Goal: Information Seeking & Learning: Learn about a topic

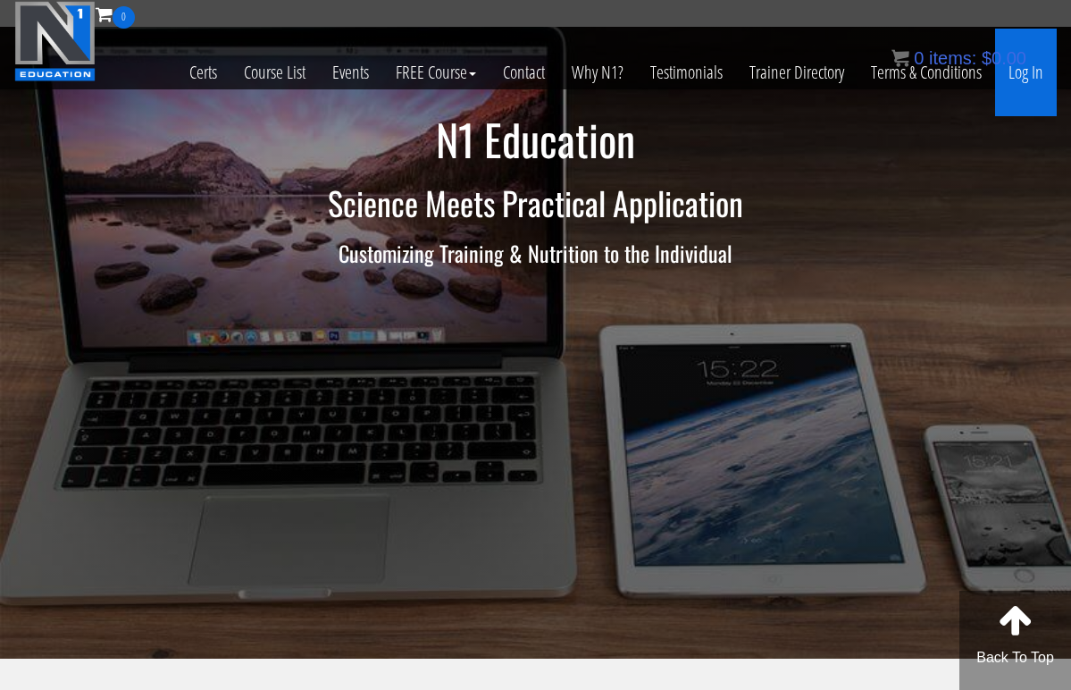
click at [1040, 74] on link "Log In" at bounding box center [1026, 73] width 62 height 88
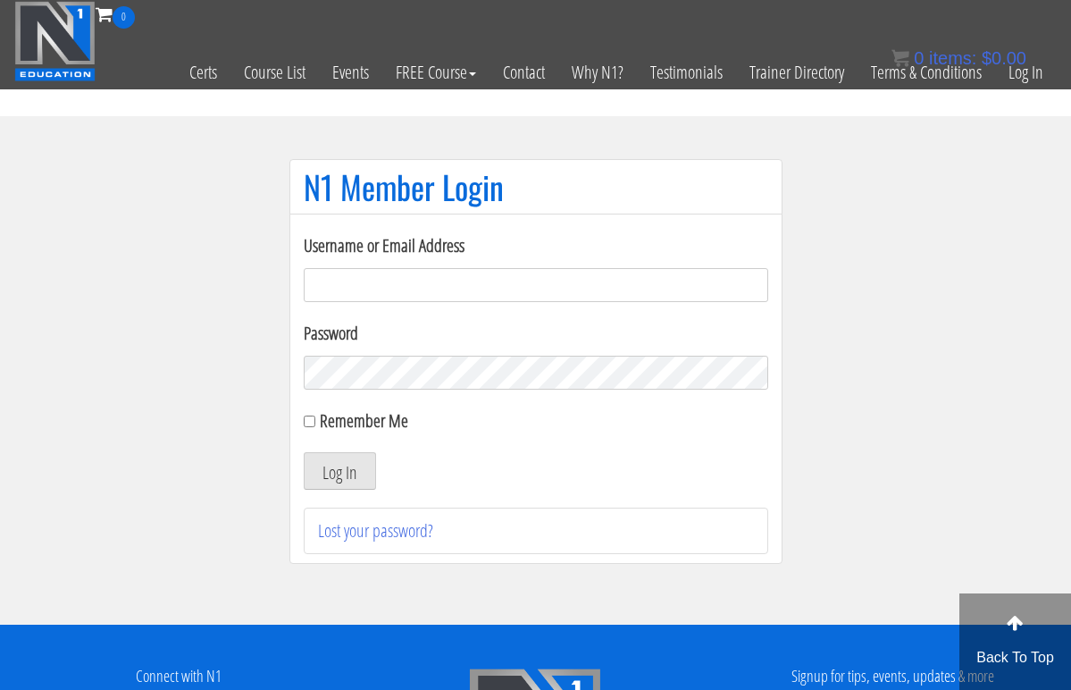
type input "myogenia@gmx.at"
click at [363, 465] on button "Log In" at bounding box center [340, 471] width 72 height 38
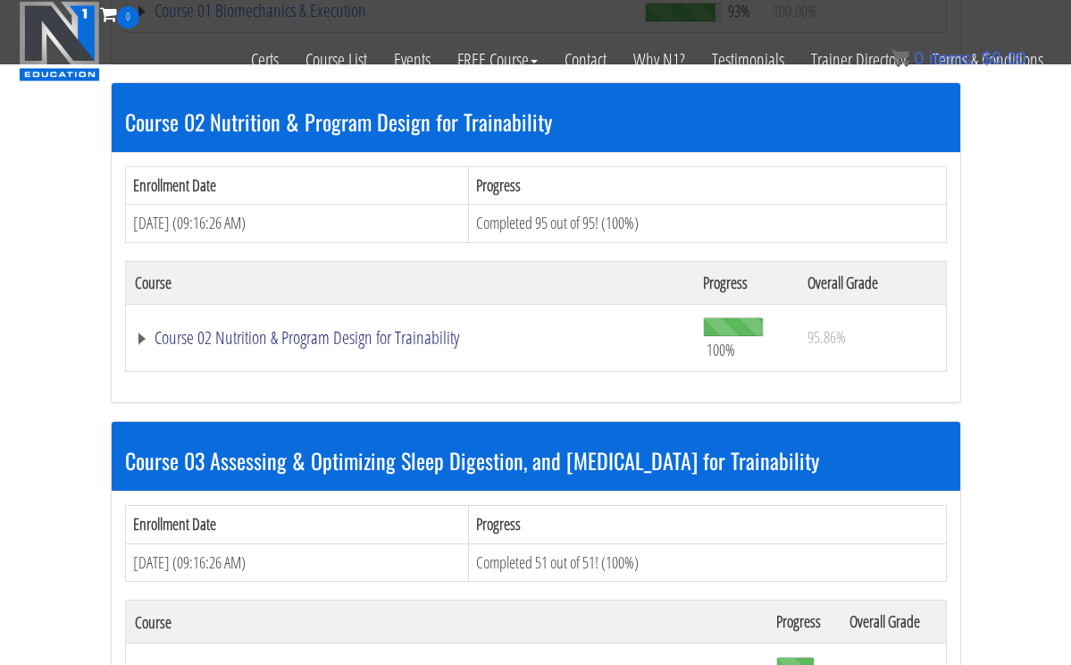
scroll to position [797, 0]
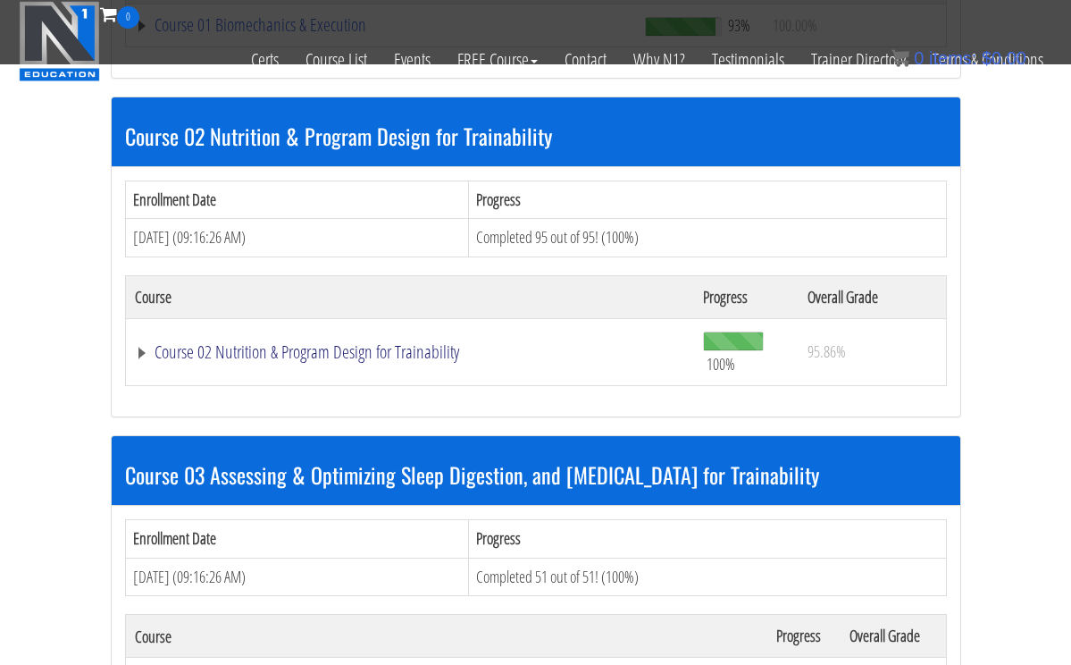
click at [187, 345] on link "Course 02 Nutrition & Program Design for Trainability" at bounding box center [410, 352] width 551 height 18
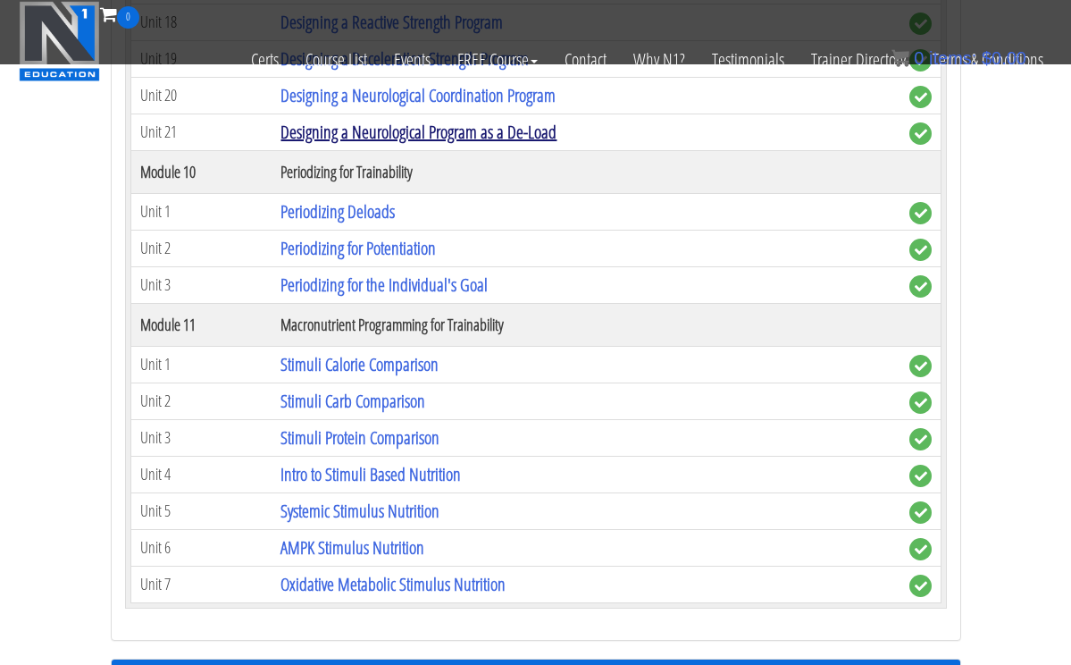
scroll to position [4539, 0]
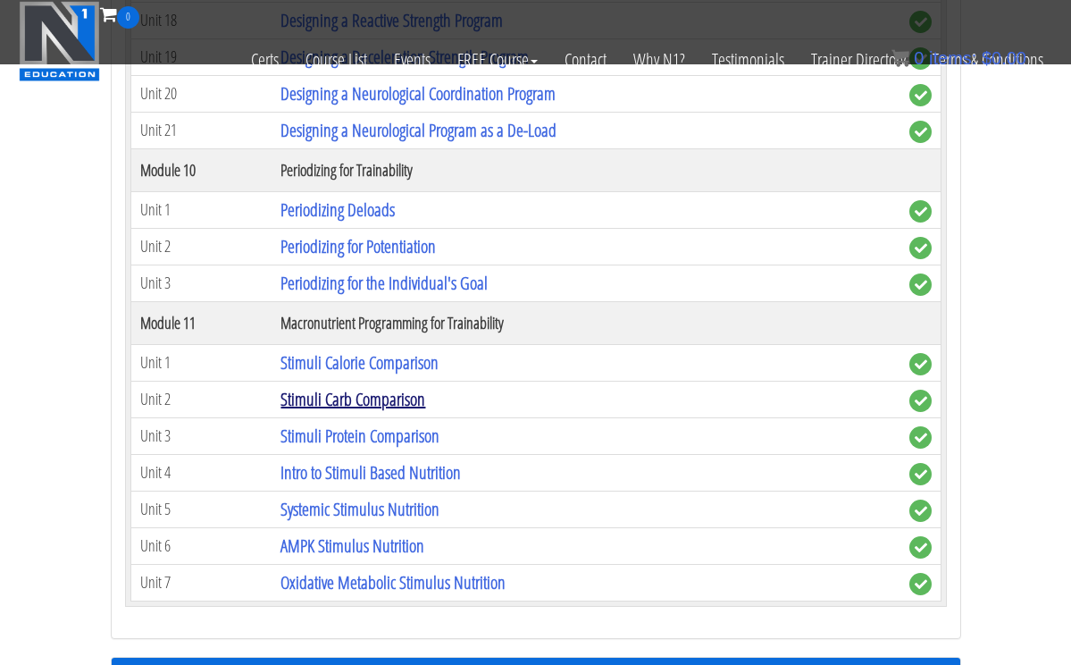
click at [324, 388] on link "Stimuli Carb Comparison" at bounding box center [353, 399] width 145 height 24
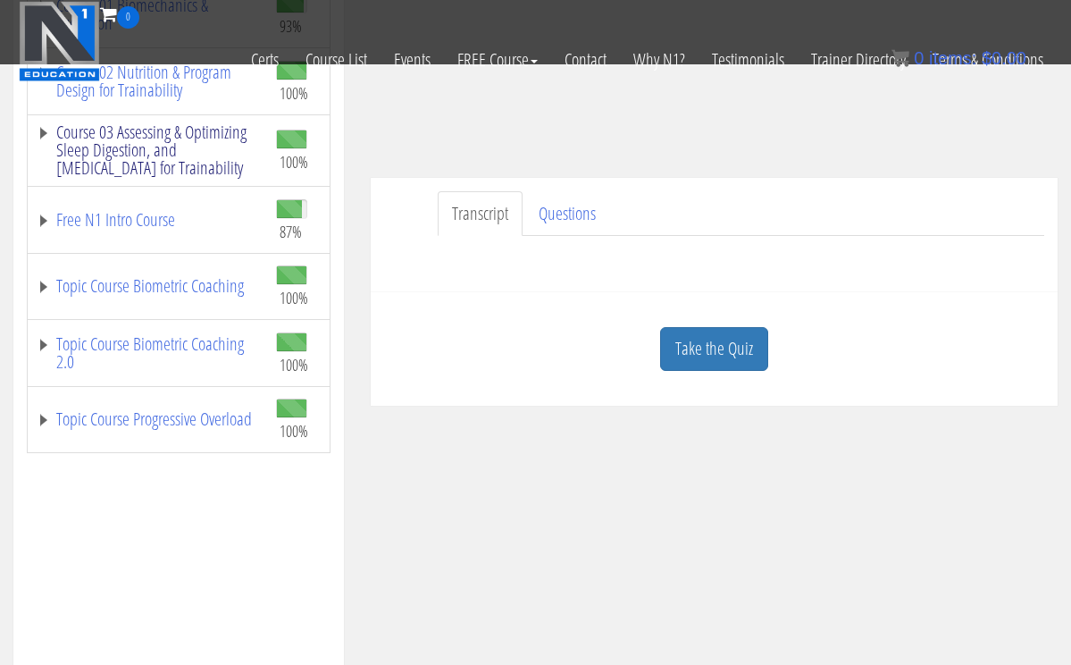
scroll to position [311, 0]
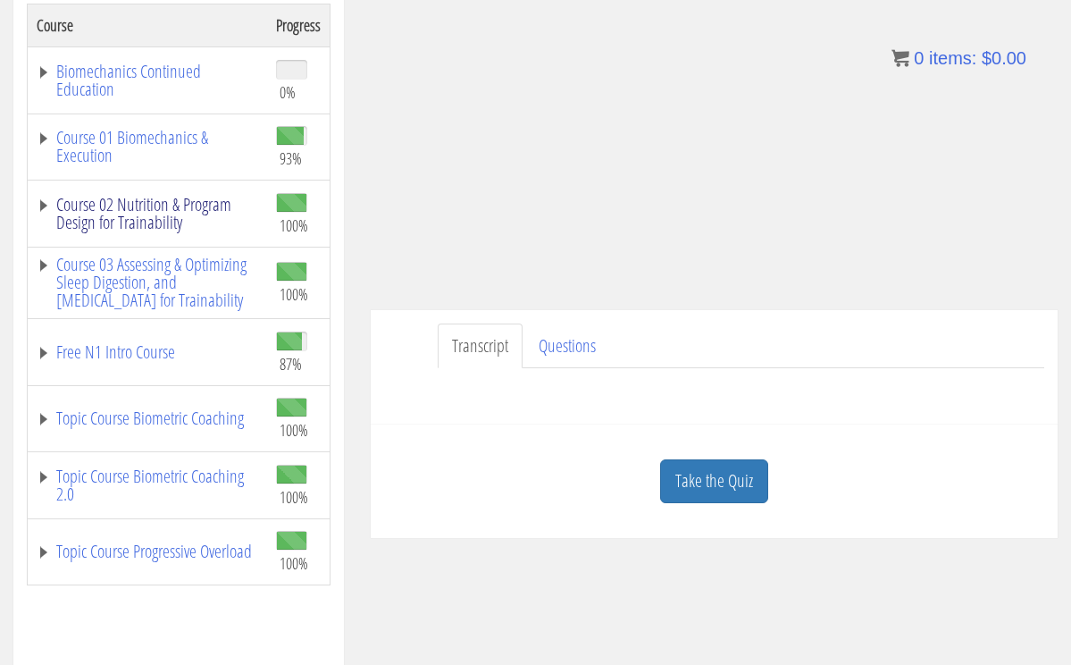
click at [40, 204] on link "Course 02 Nutrition & Program Design for Trainability" at bounding box center [148, 214] width 222 height 36
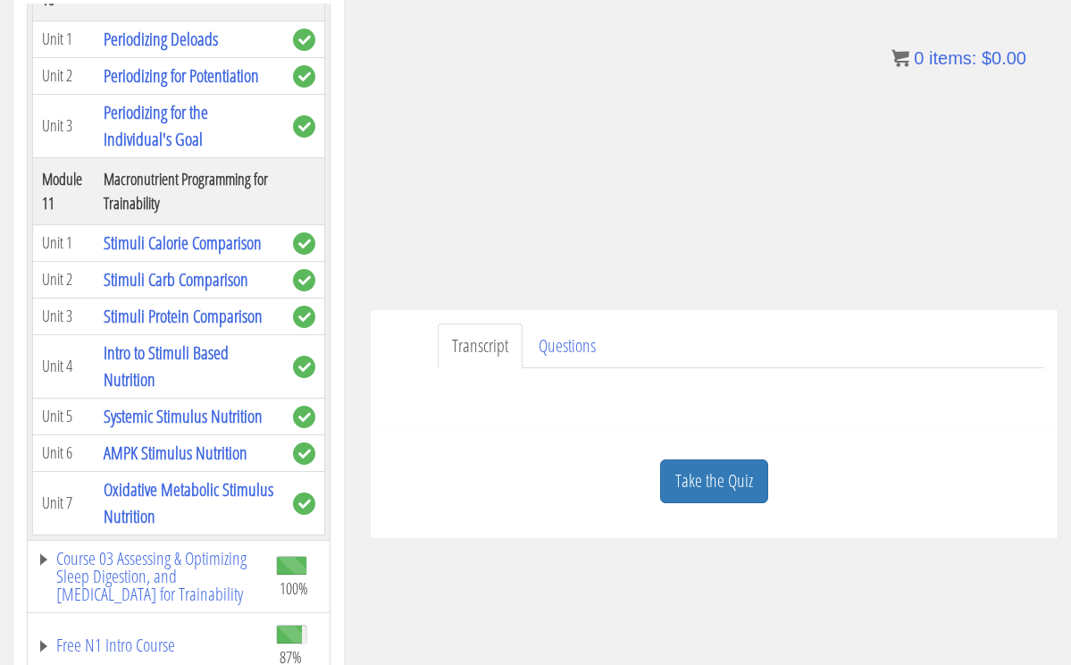
scroll to position [6209, 0]
click at [180, 458] on link "AMPK Stimulus Nutrition" at bounding box center [176, 452] width 144 height 24
